Goal: Transaction & Acquisition: Purchase product/service

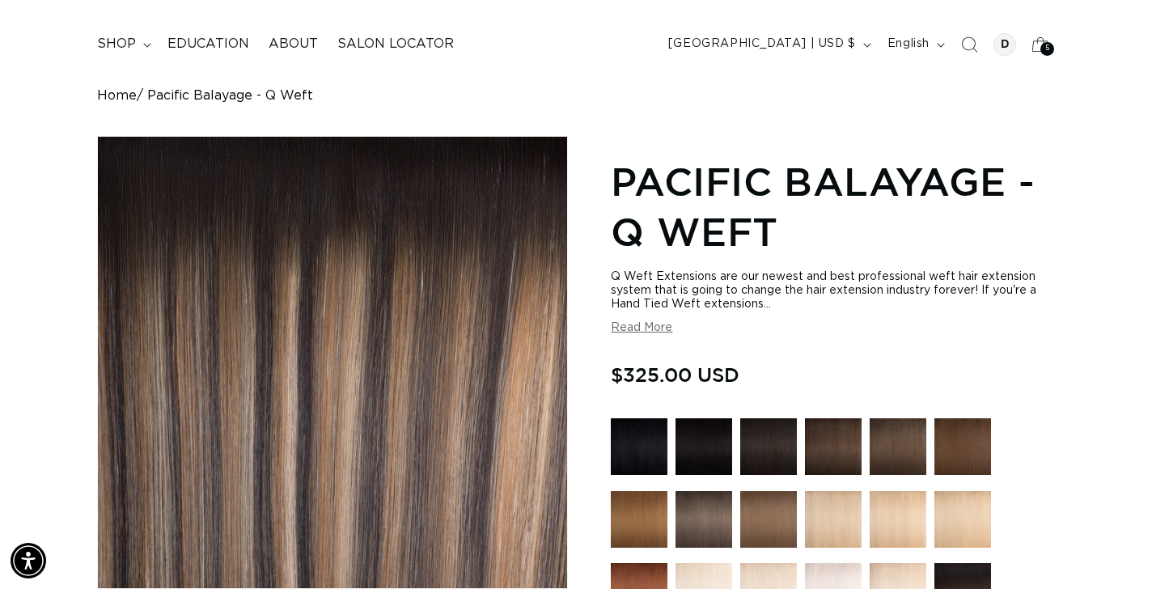
scroll to position [0, 2074]
click at [1040, 50] on div "5 5" at bounding box center [1047, 49] width 14 height 14
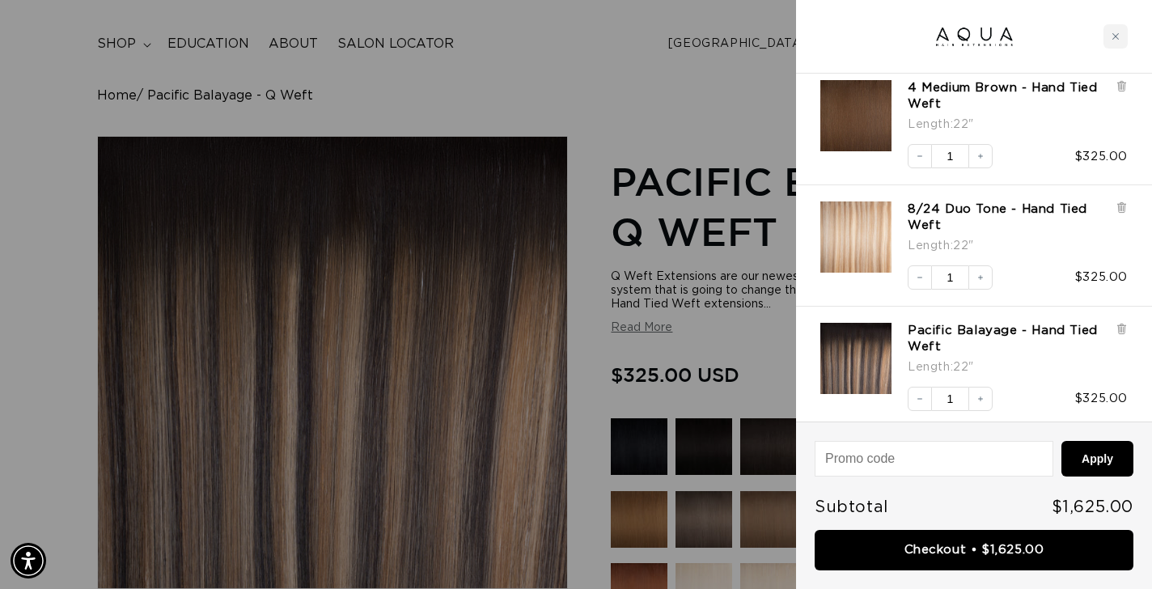
scroll to position [0, 0]
click at [715, 108] on div at bounding box center [576, 294] width 1152 height 589
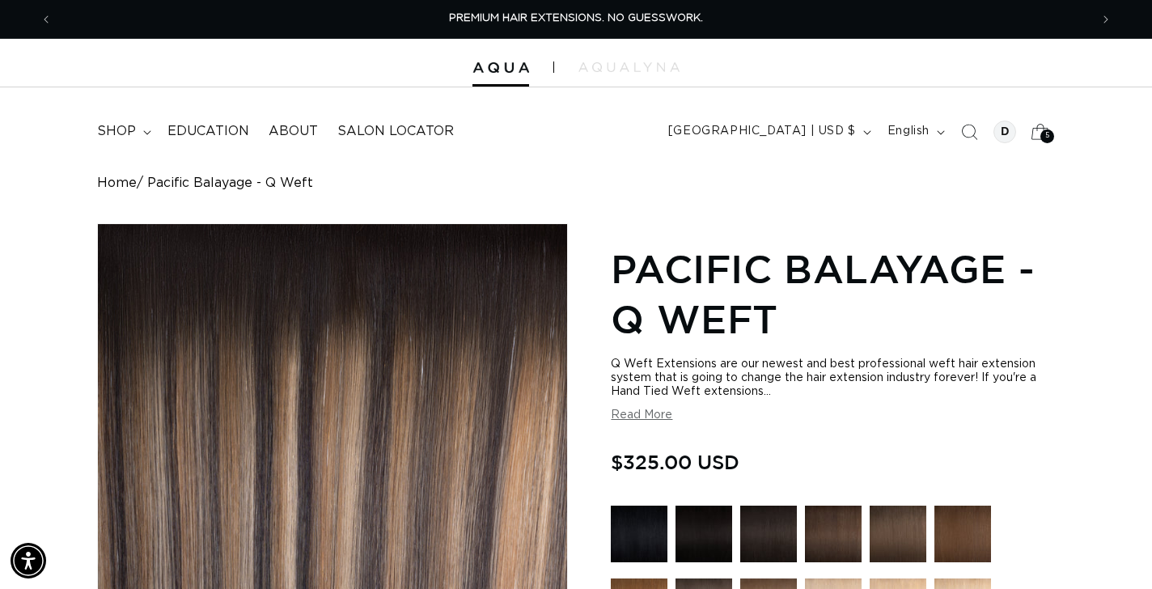
click at [1038, 133] on icon at bounding box center [1040, 131] width 38 height 38
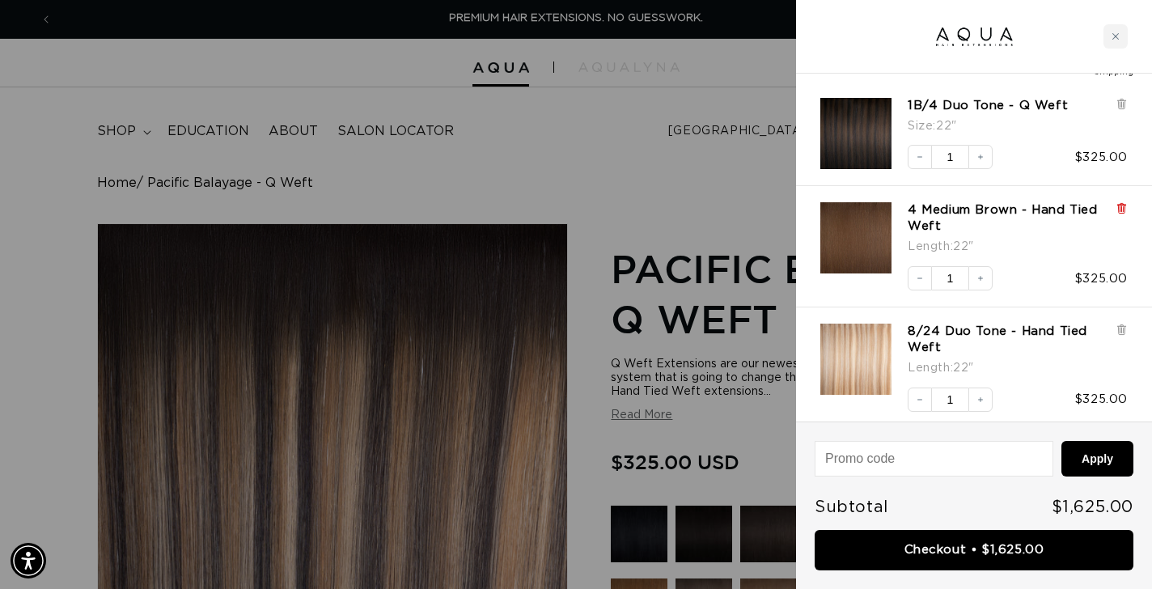
click at [1126, 206] on icon at bounding box center [1121, 208] width 12 height 12
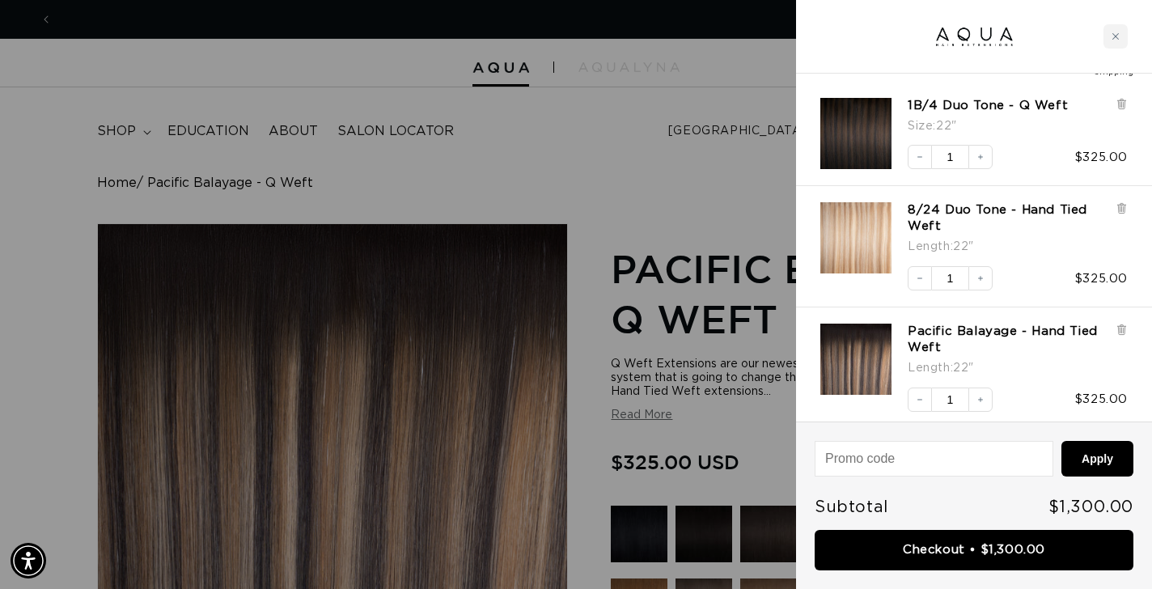
scroll to position [0, 1037]
click at [1126, 206] on icon at bounding box center [1121, 208] width 12 height 12
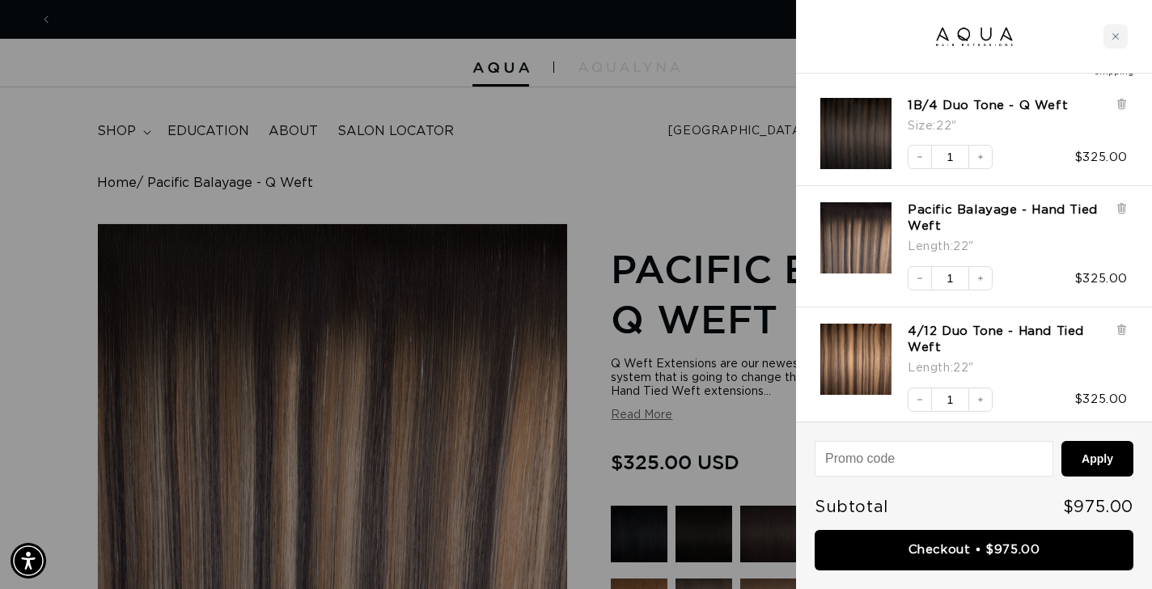
scroll to position [0, 0]
click at [1126, 206] on icon at bounding box center [1121, 208] width 12 height 12
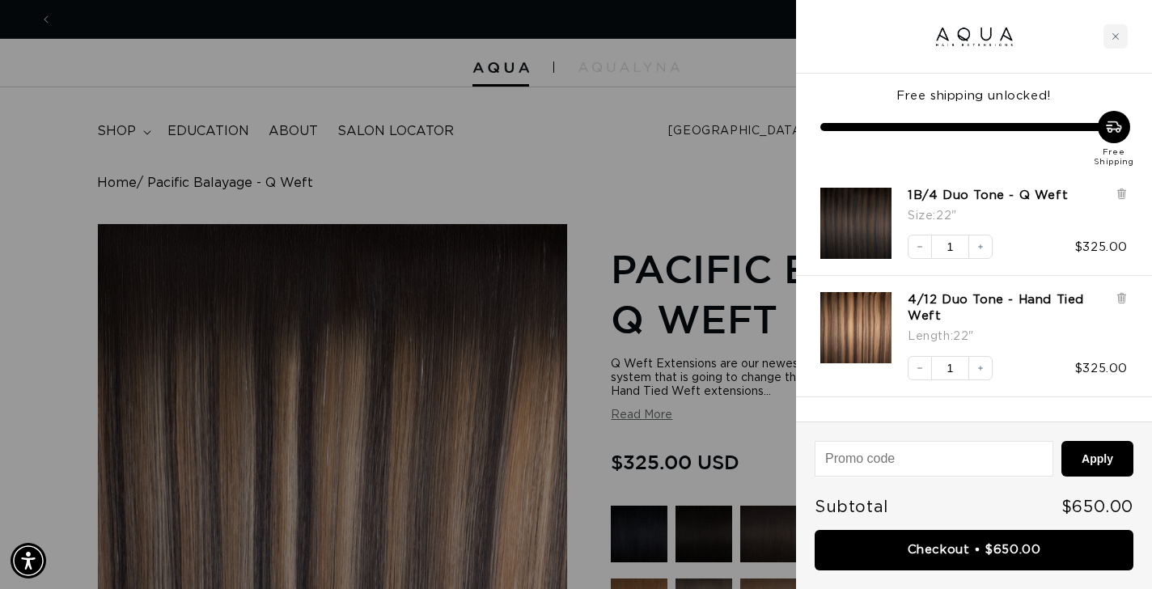
scroll to position [0, 2074]
click at [1119, 300] on icon at bounding box center [1121, 299] width 6 height 8
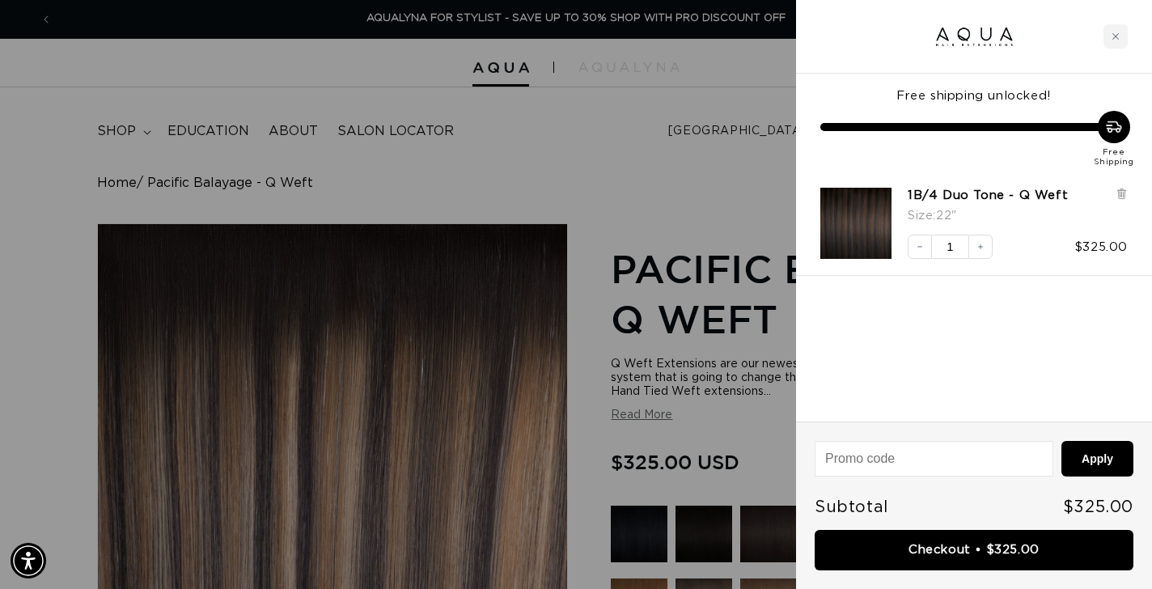
click at [735, 192] on div at bounding box center [576, 294] width 1152 height 589
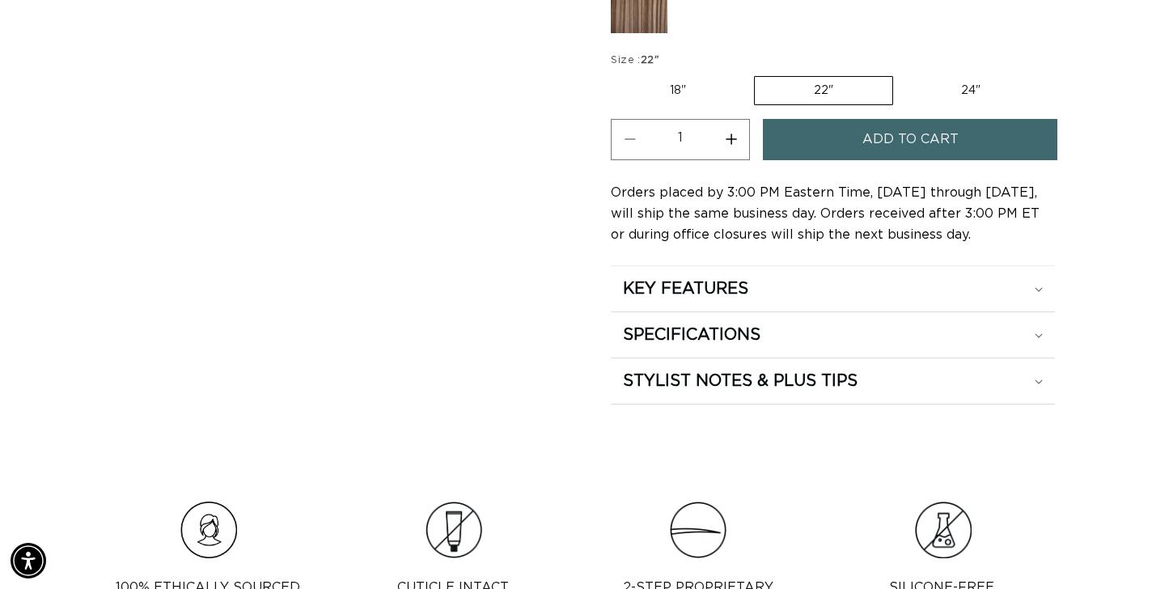
scroll to position [0, 0]
click at [1041, 287] on icon at bounding box center [1038, 289] width 8 height 5
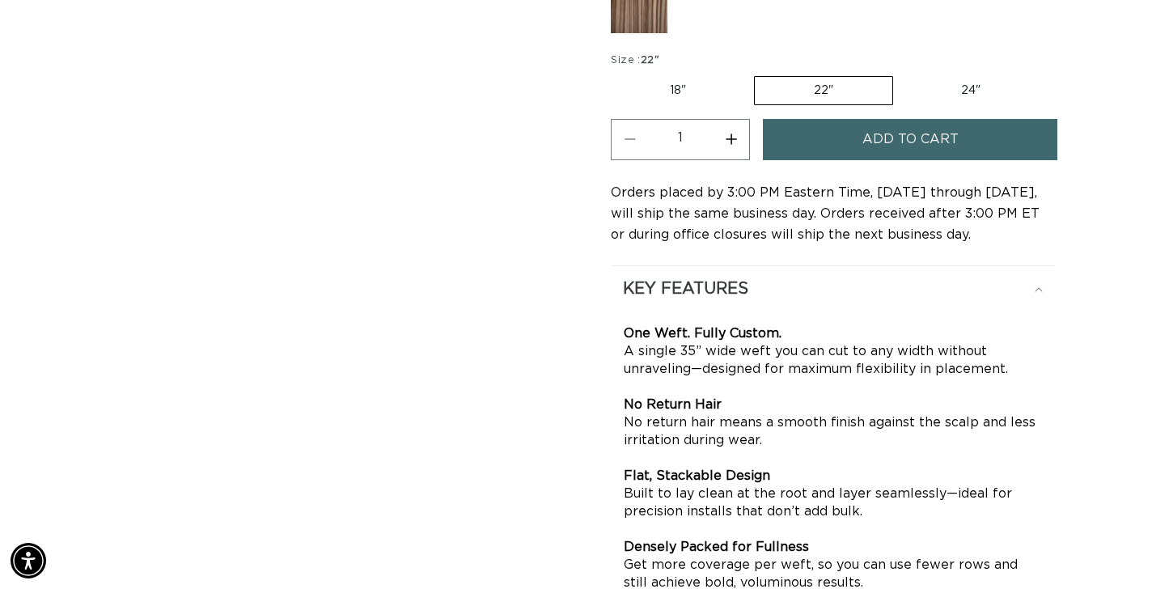
click at [1041, 287] on icon at bounding box center [1038, 289] width 8 height 5
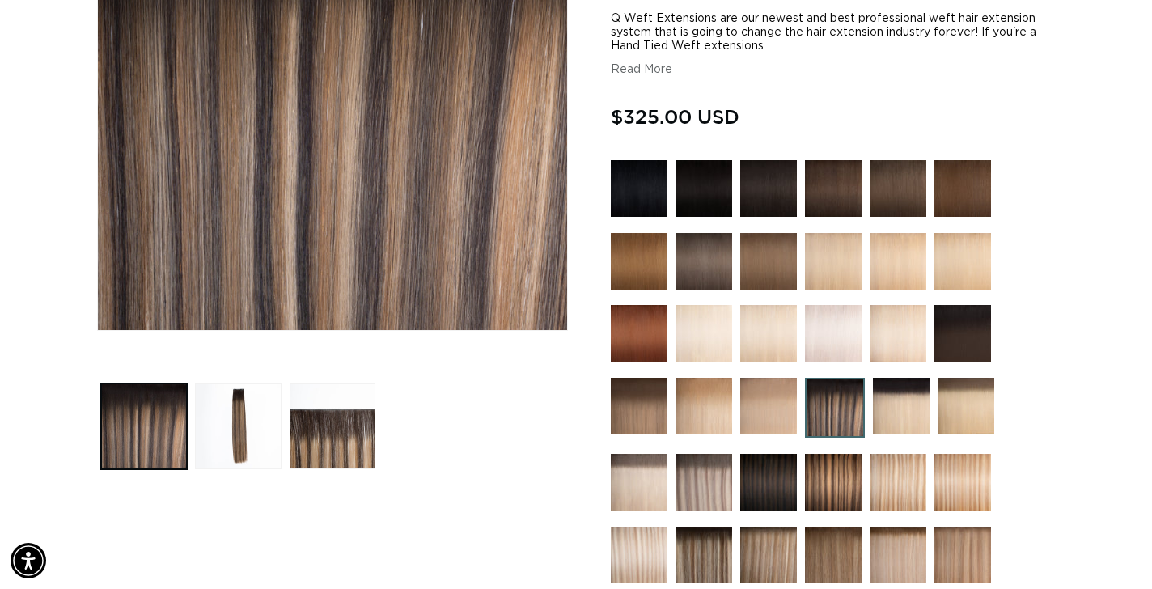
click at [768, 284] on img at bounding box center [768, 261] width 57 height 57
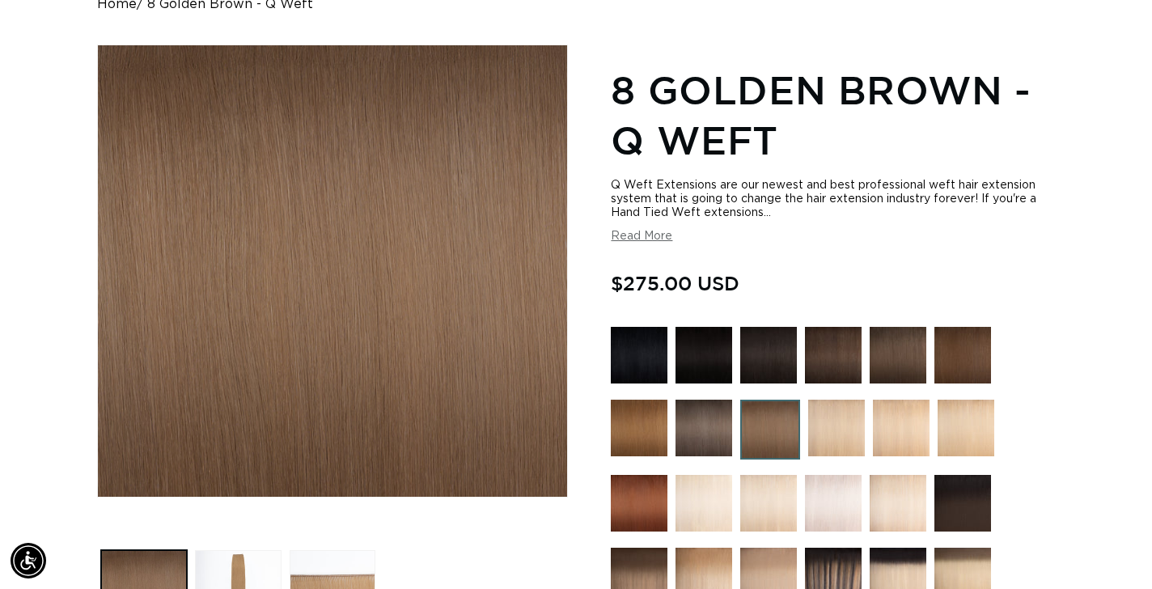
scroll to position [0, 1037]
click at [964, 375] on img at bounding box center [962, 355] width 57 height 57
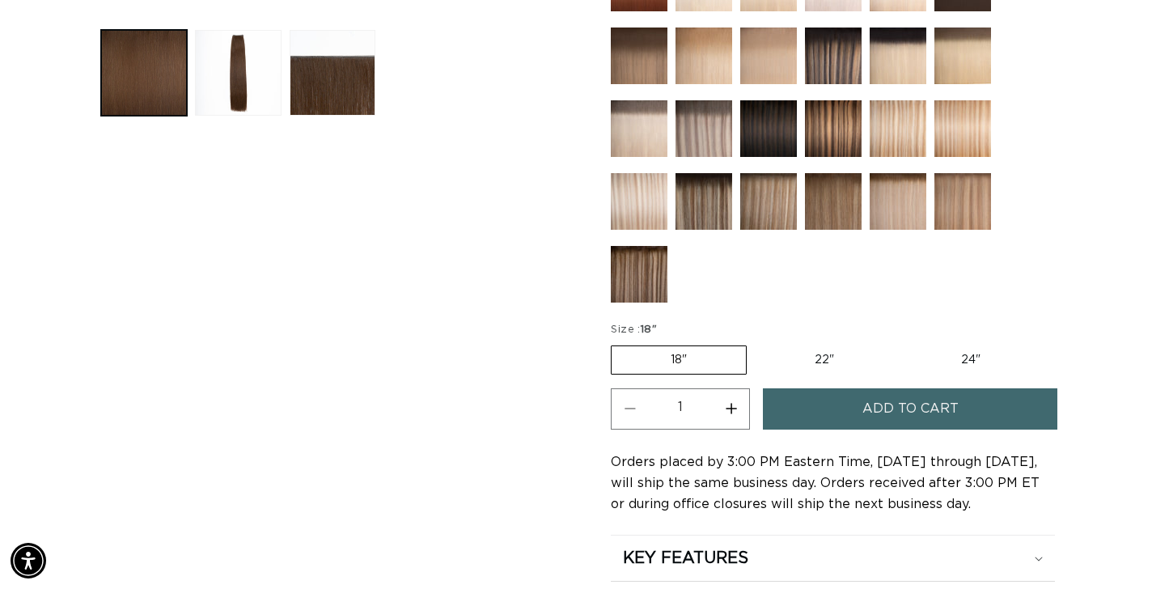
scroll to position [0, 2074]
click at [820, 355] on label "22" Variant sold out or unavailable" at bounding box center [823, 359] width 137 height 27
click at [755, 343] on input "22" Variant sold out or unavailable" at bounding box center [755, 342] width 1 height 1
radio input "true"
click at [907, 412] on span "Add to cart" at bounding box center [910, 408] width 96 height 41
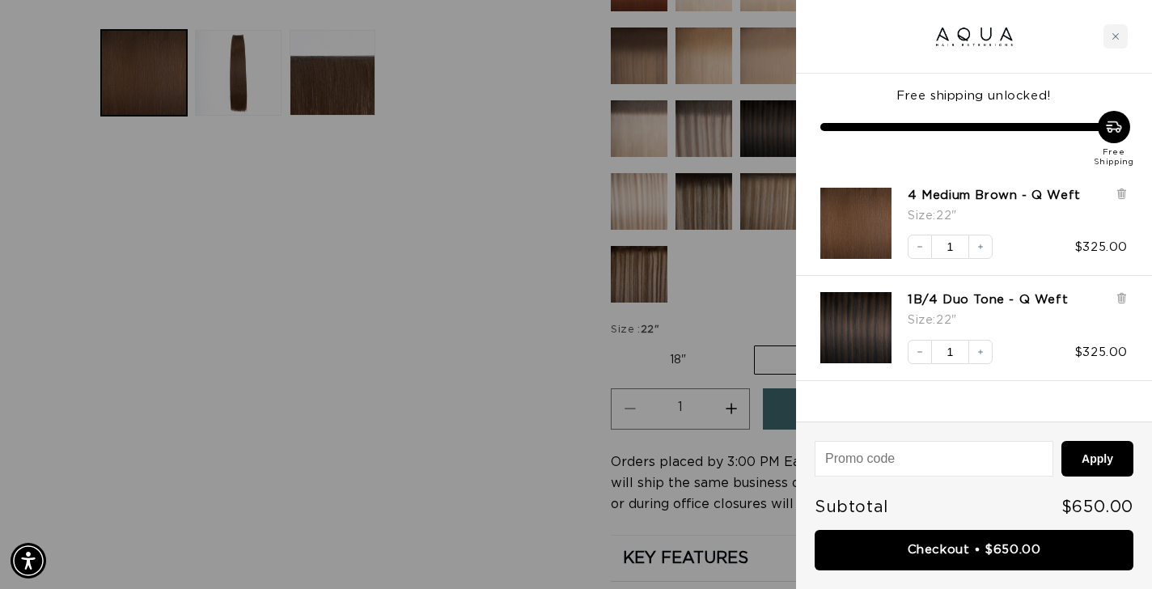
click at [540, 397] on div at bounding box center [576, 294] width 1152 height 589
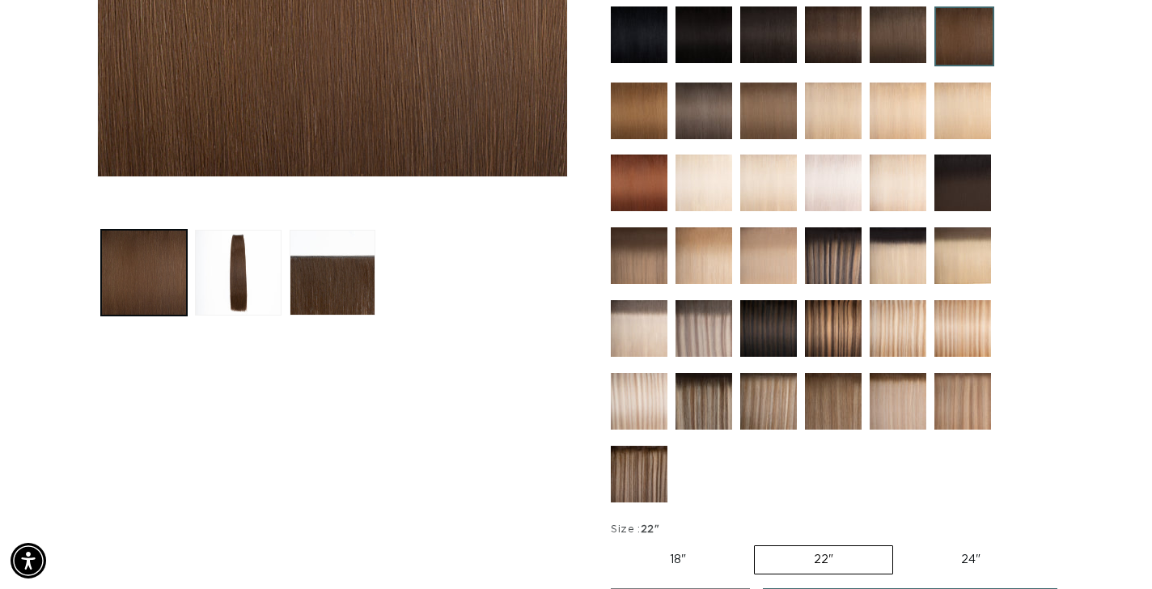
click at [827, 336] on img at bounding box center [833, 328] width 57 height 57
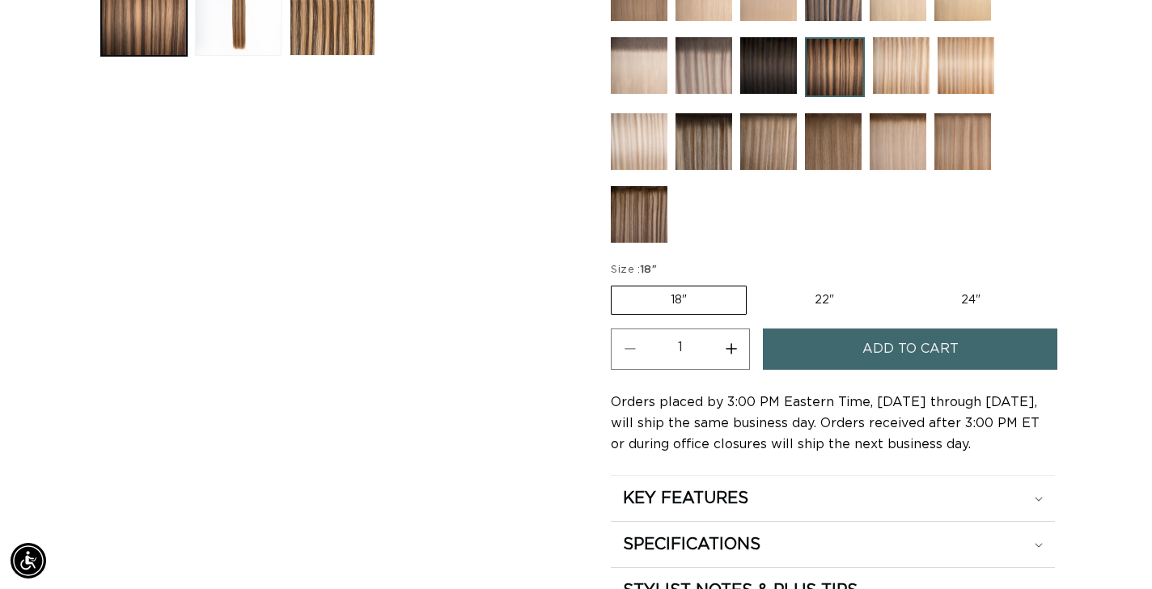
scroll to position [837, 0]
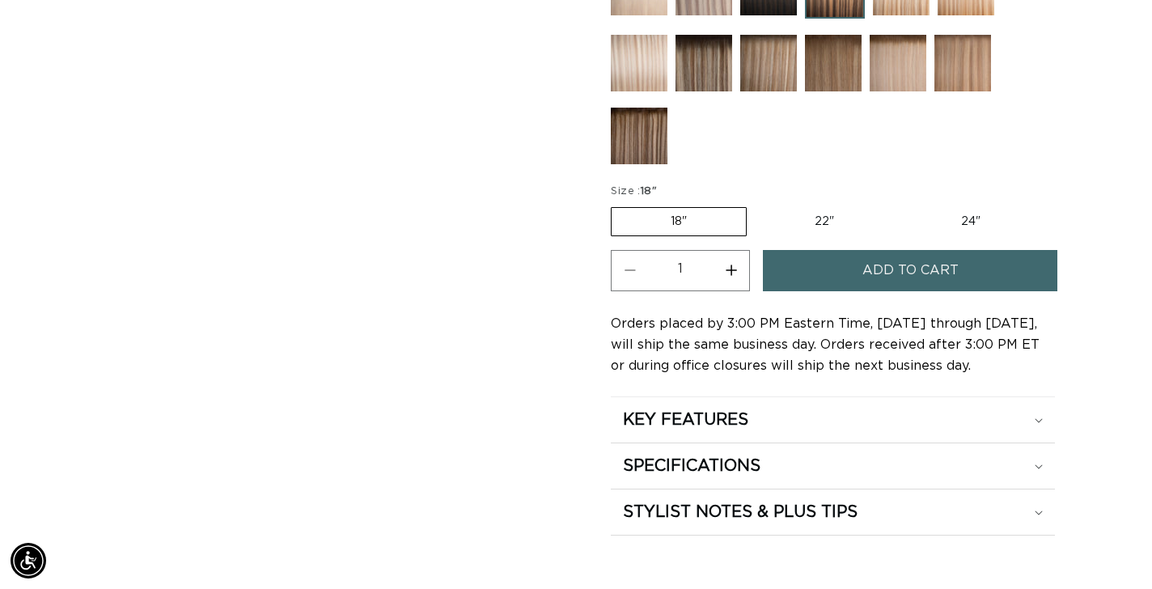
click at [815, 219] on label "22" Variant sold out or unavailable" at bounding box center [823, 221] width 137 height 27
click at [755, 205] on input "22" Variant sold out or unavailable" at bounding box center [755, 204] width 1 height 1
radio input "true"
click at [731, 270] on button "Increase quantity for 4/12 Duo Tone - Q Weft" at bounding box center [731, 270] width 36 height 41
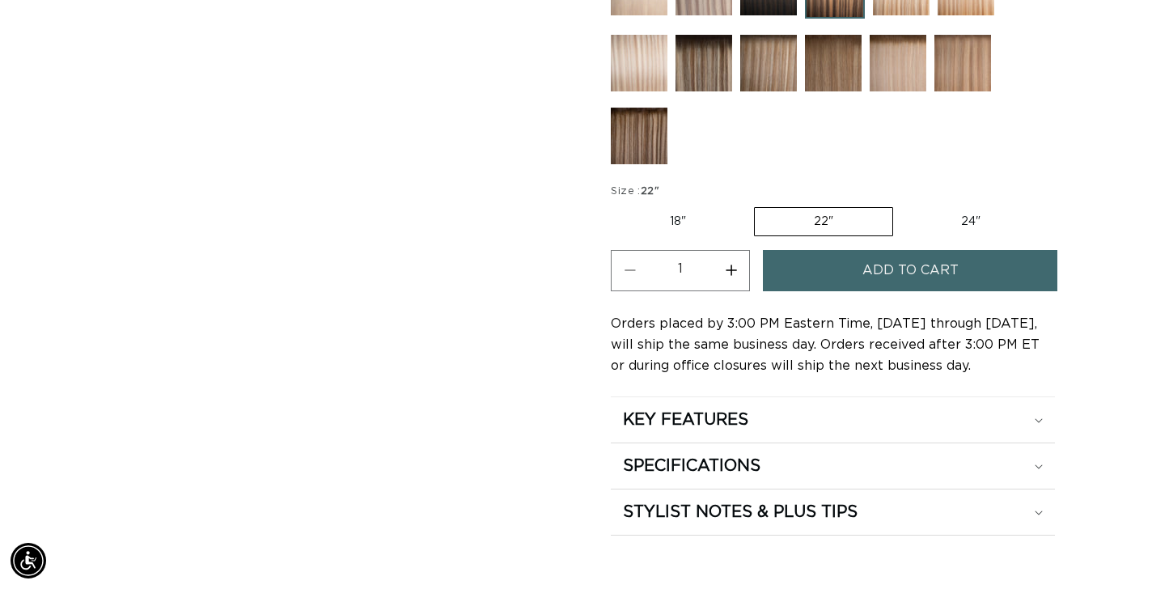
type input "2"
click at [939, 269] on span "Add to cart" at bounding box center [910, 270] width 96 height 41
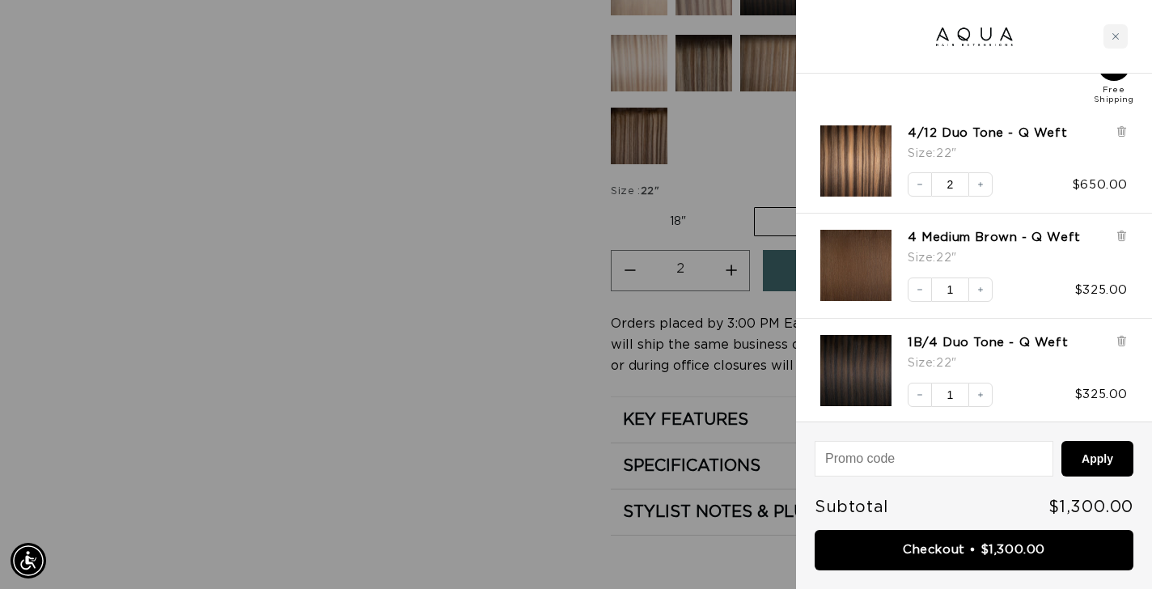
scroll to position [0, 0]
click at [461, 301] on div at bounding box center [576, 294] width 1152 height 589
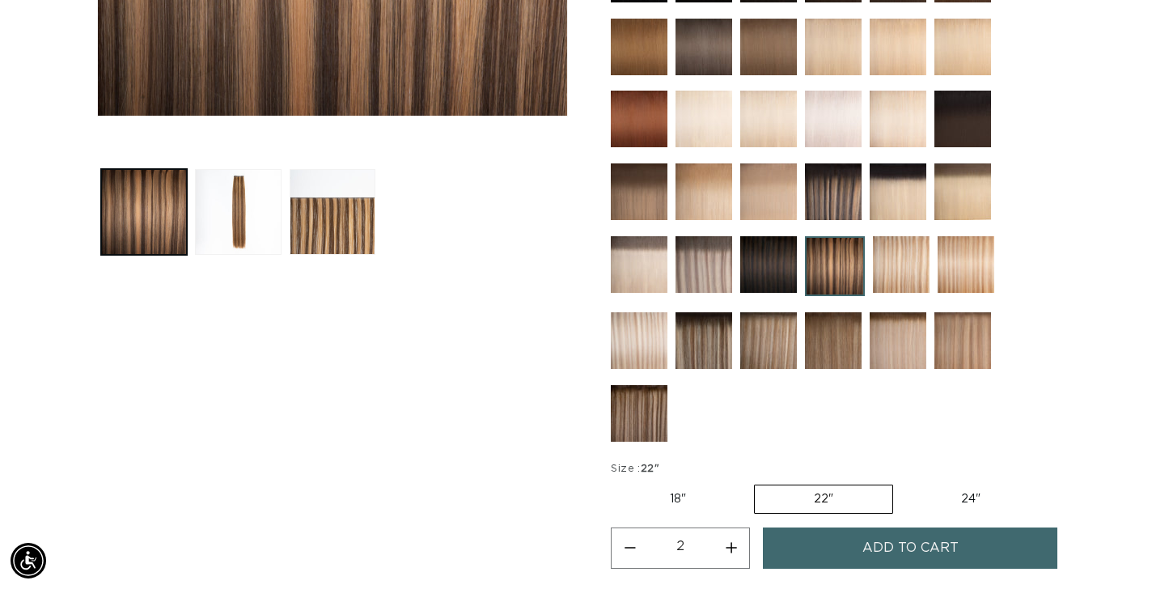
scroll to position [0, 2074]
click at [817, 200] on img at bounding box center [833, 191] width 57 height 57
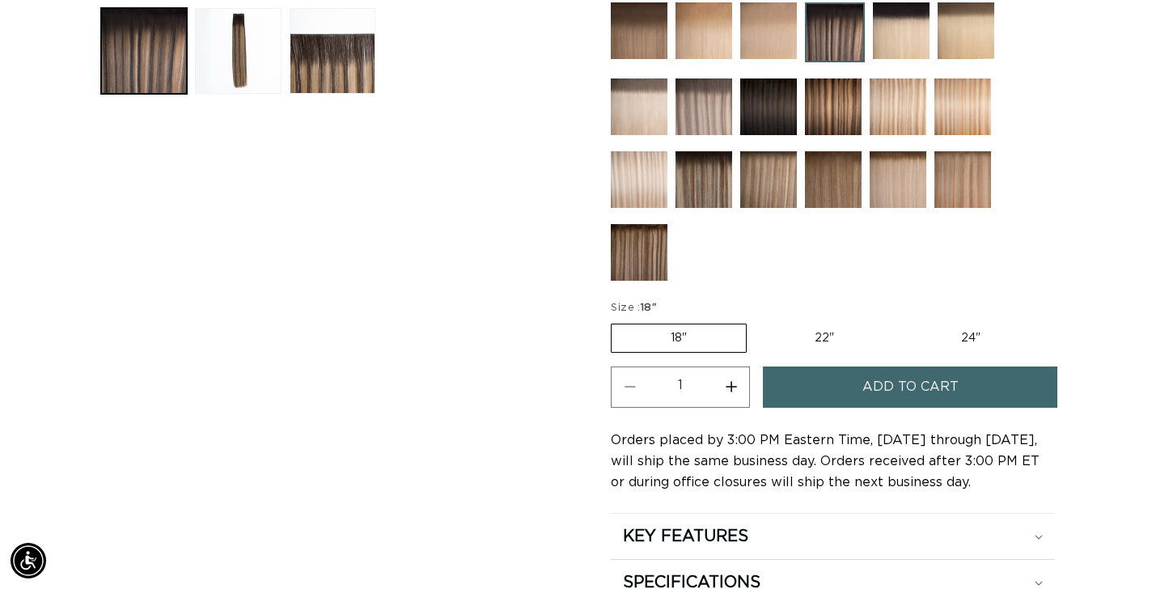
scroll to position [749, 0]
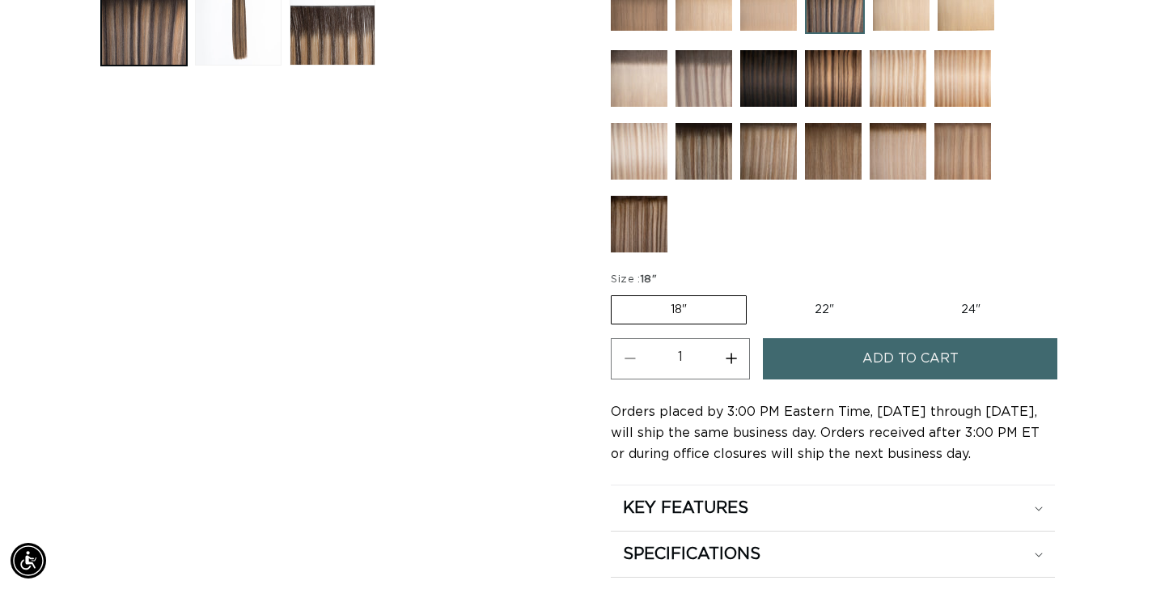
click at [819, 307] on label "22" Variant sold out or unavailable" at bounding box center [823, 309] width 137 height 27
click at [755, 293] on input "22" Variant sold out or unavailable" at bounding box center [755, 292] width 1 height 1
radio input "true"
click at [866, 358] on span "Add to cart" at bounding box center [910, 358] width 96 height 41
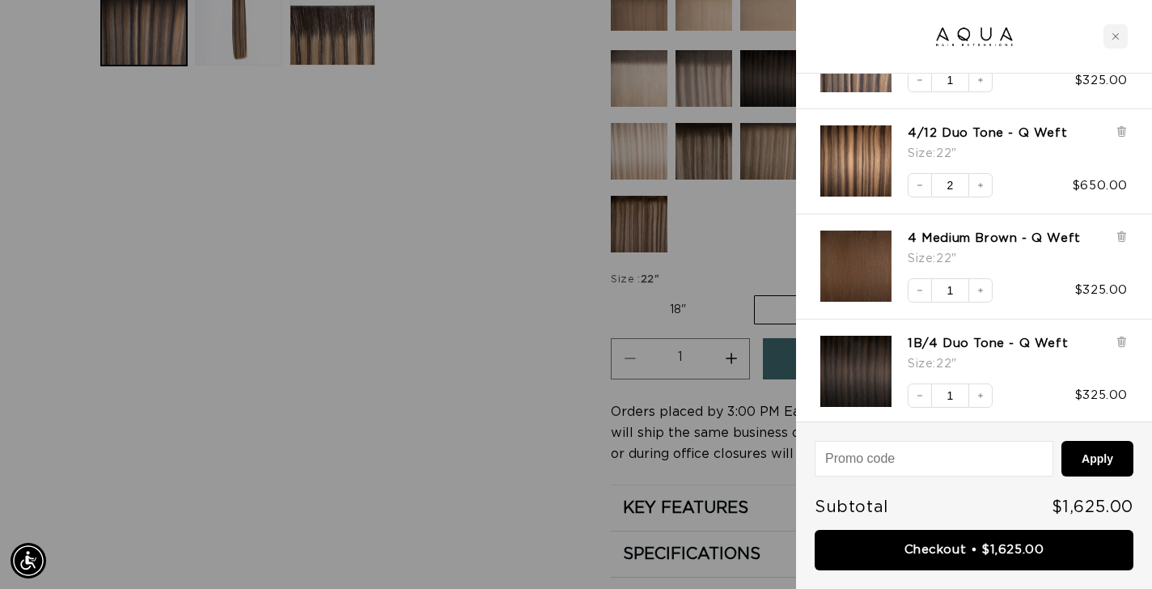
scroll to position [0, 1037]
click at [426, 379] on div at bounding box center [576, 294] width 1152 height 589
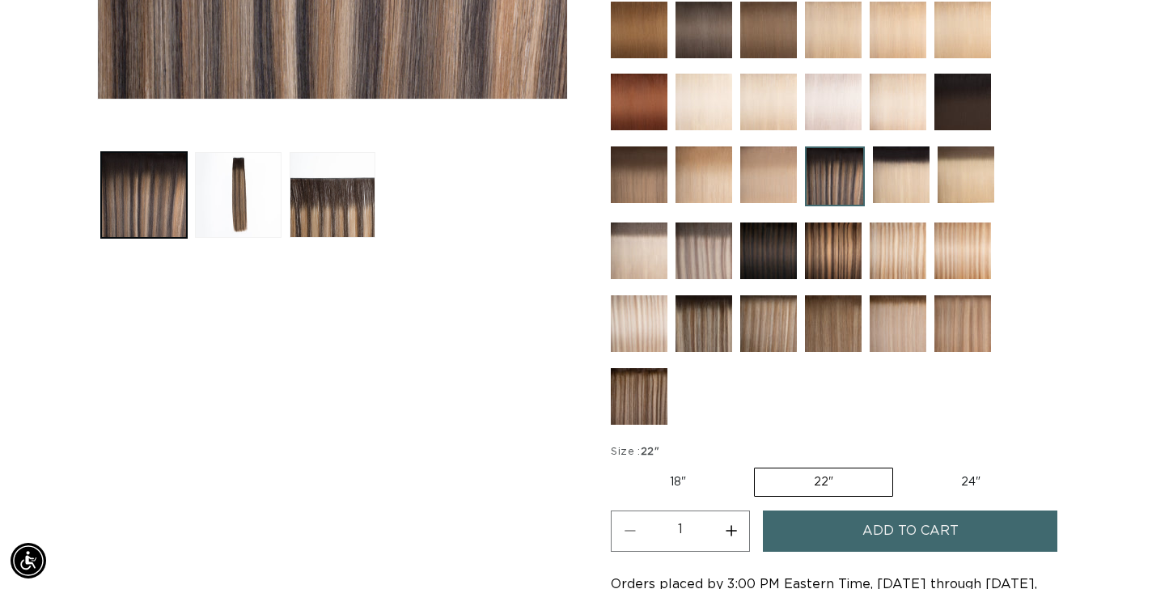
click at [972, 241] on img at bounding box center [962, 250] width 57 height 57
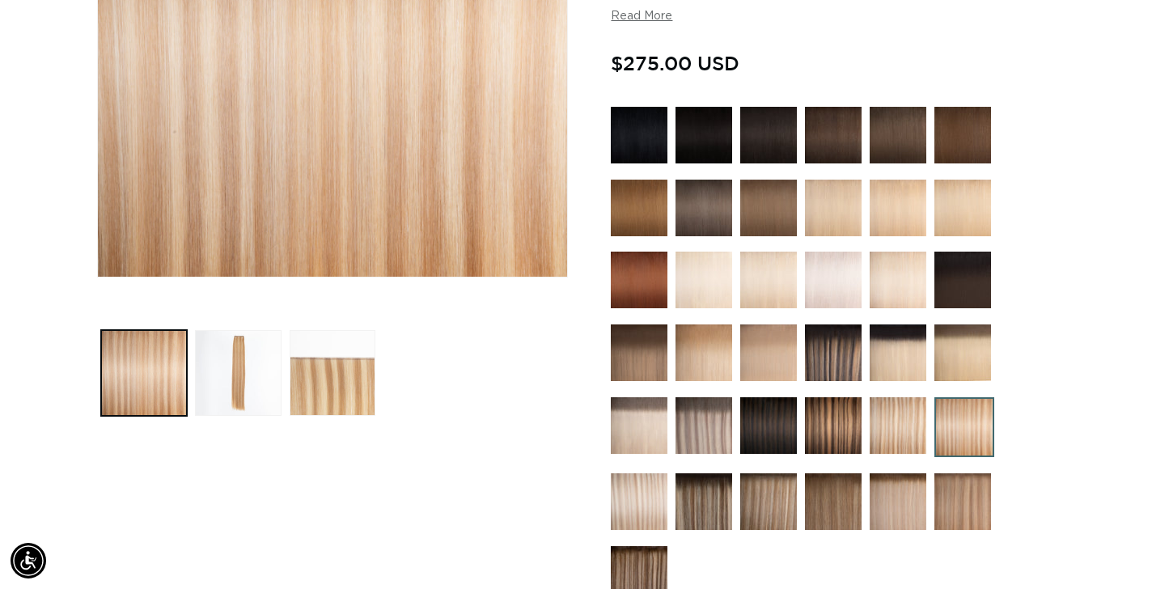
scroll to position [0, 1037]
click at [886, 429] on img at bounding box center [897, 425] width 57 height 57
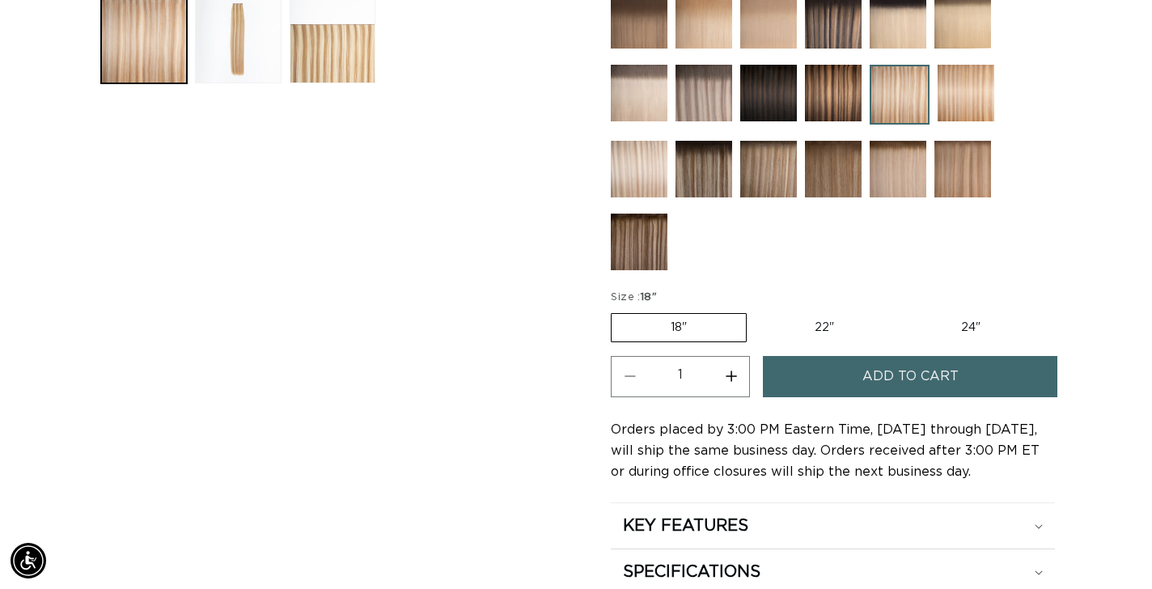
scroll to position [0, 1037]
click at [811, 321] on label "22" Variant sold out or unavailable" at bounding box center [823, 327] width 137 height 27
click at [755, 311] on input "22" Variant sold out or unavailable" at bounding box center [755, 310] width 1 height 1
radio input "true"
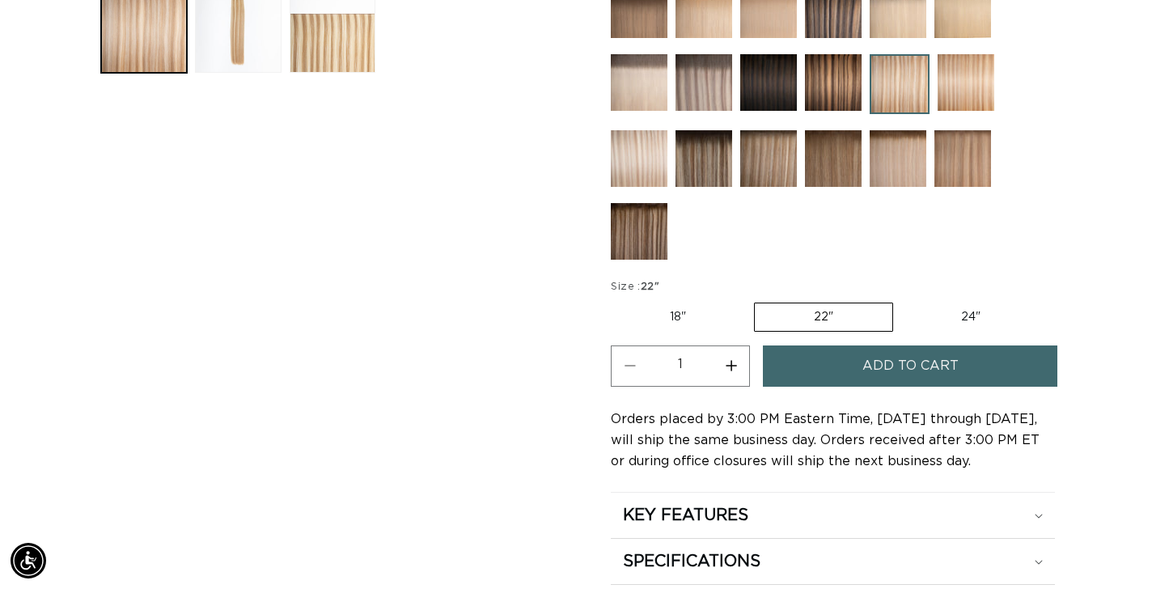
scroll to position [742, 0]
click at [882, 376] on span "Add to cart" at bounding box center [910, 365] width 96 height 41
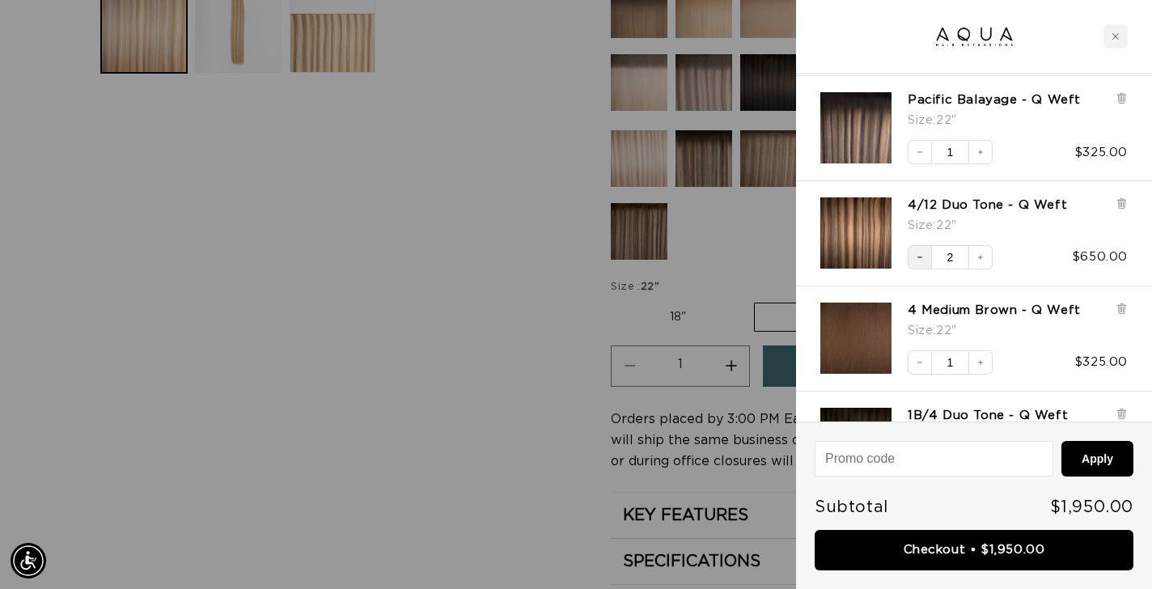
scroll to position [0, 2074]
click at [914, 256] on button "Decrease quantity" at bounding box center [919, 257] width 24 height 24
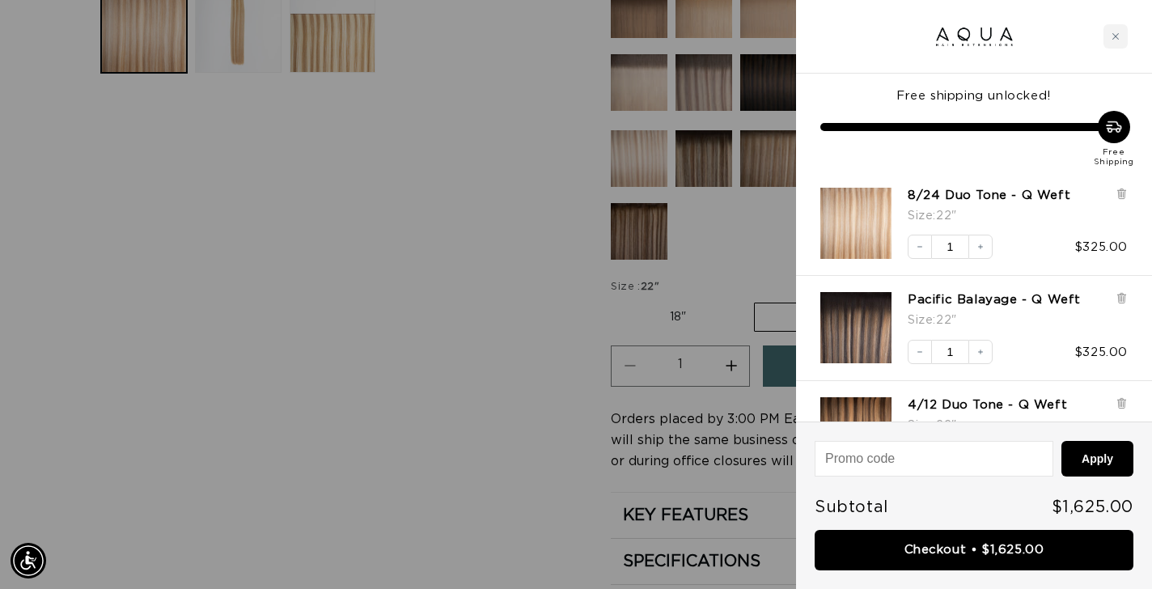
scroll to position [0, 1037]
